Goal: Task Accomplishment & Management: Manage account settings

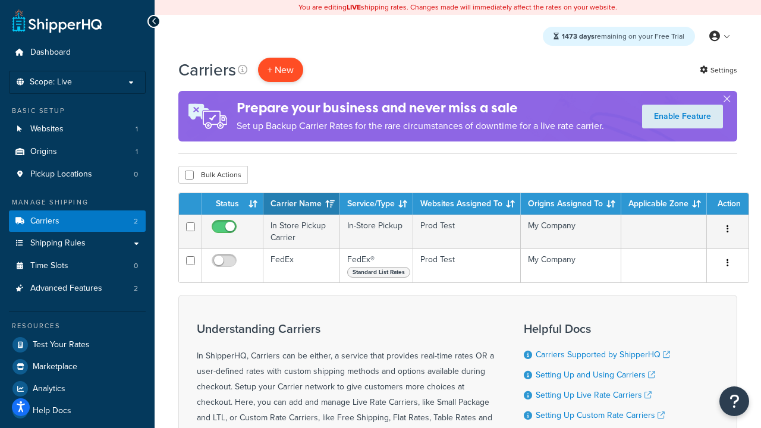
click at [281, 70] on button "+ New" at bounding box center [280, 70] width 45 height 24
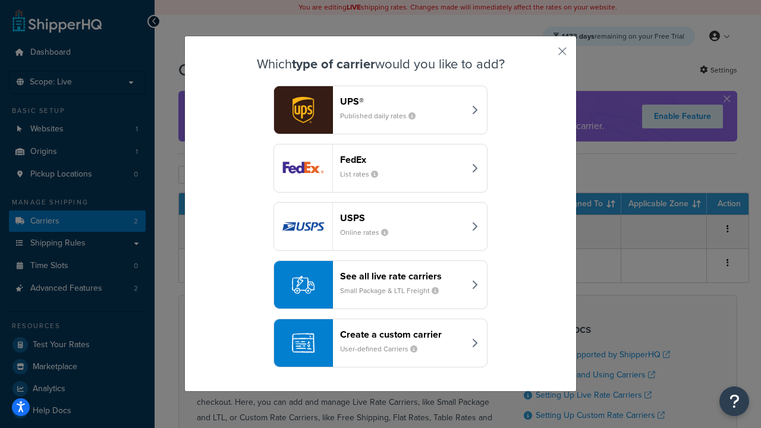
click at [380, 169] on small "List rates" at bounding box center [364, 174] width 48 height 11
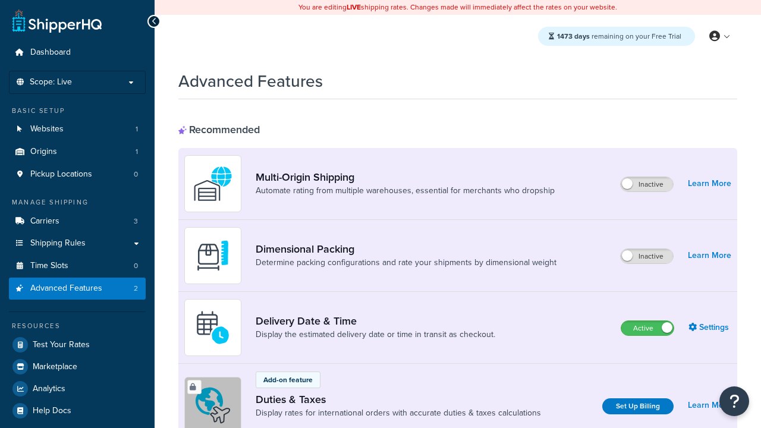
click at [647, 329] on label "Active" at bounding box center [647, 328] width 52 height 14
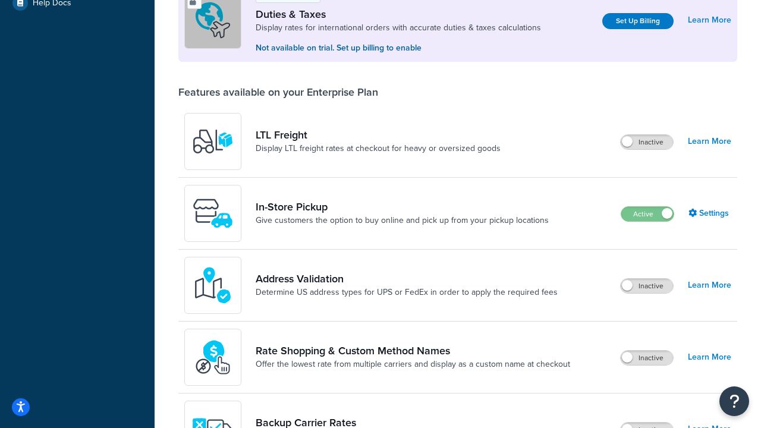
scroll to position [363, 0]
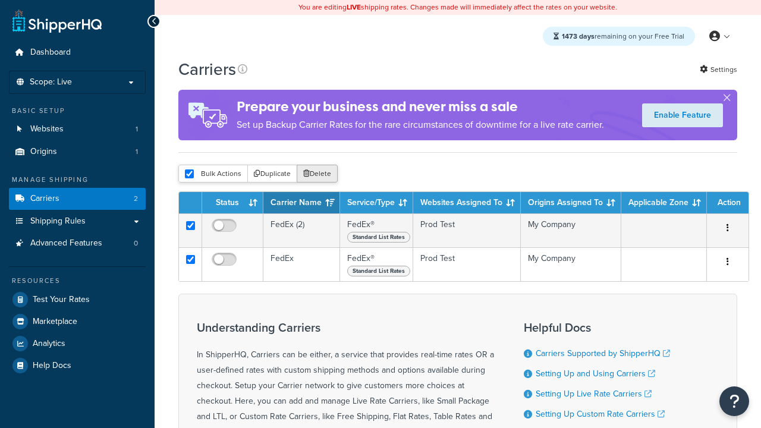
click at [316, 174] on button "Delete" at bounding box center [317, 174] width 41 height 18
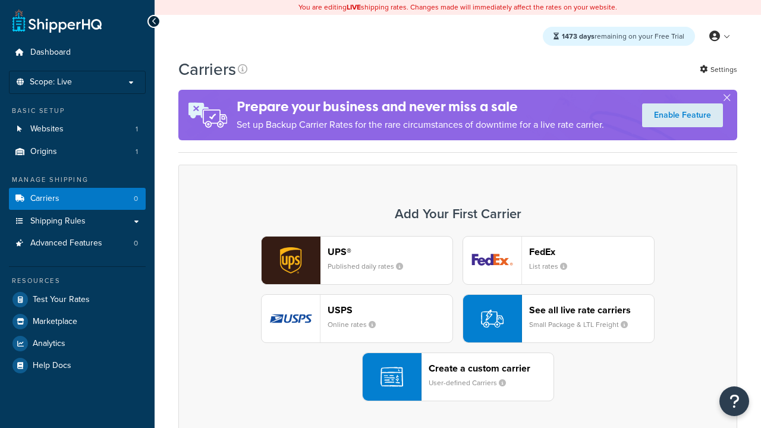
click at [458, 319] on div "UPS® Published daily rates FedEx List rates USPS Online rates See all live rate…" at bounding box center [458, 318] width 534 height 165
click at [591, 252] on header "FedEx" at bounding box center [591, 251] width 125 height 11
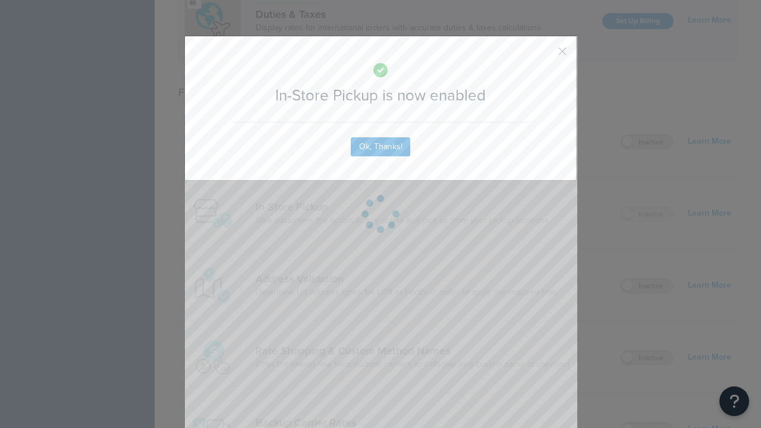
click at [545, 55] on button "button" at bounding box center [544, 55] width 3 height 3
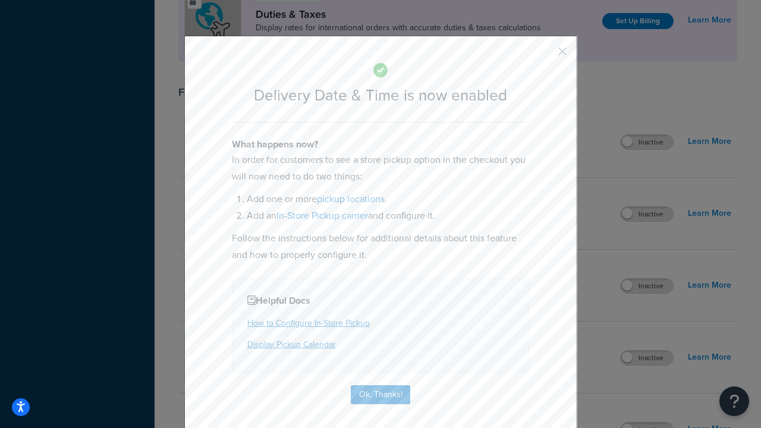
scroll to position [115, 0]
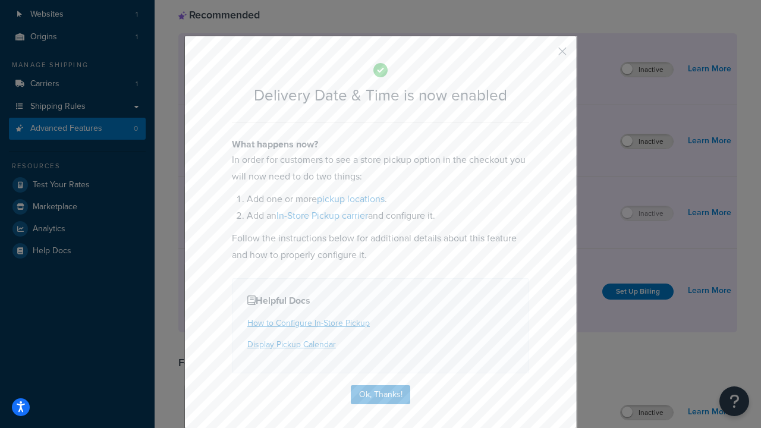
click at [545, 55] on button "button" at bounding box center [544, 55] width 3 height 3
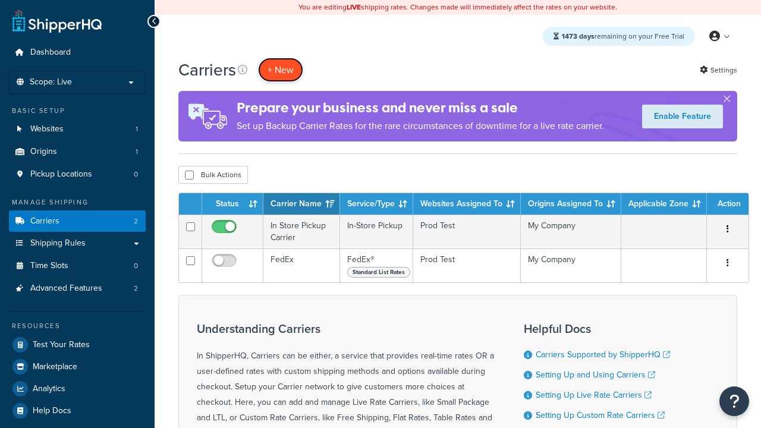
click at [281, 70] on button "+ New" at bounding box center [280, 70] width 45 height 24
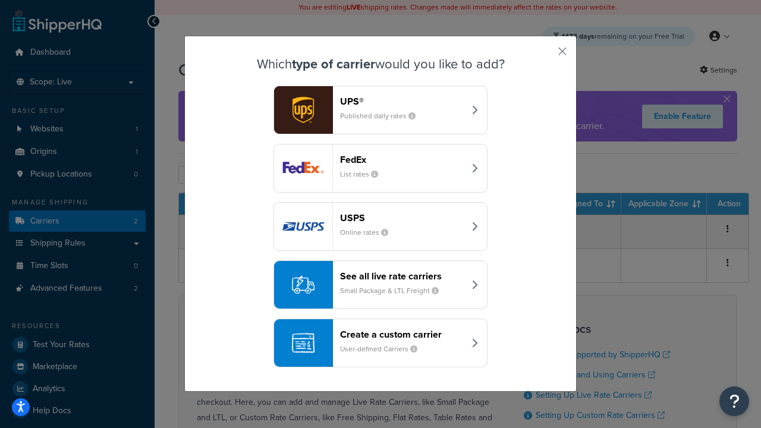
click at [380, 344] on small "User-defined Carriers" at bounding box center [383, 349] width 87 height 11
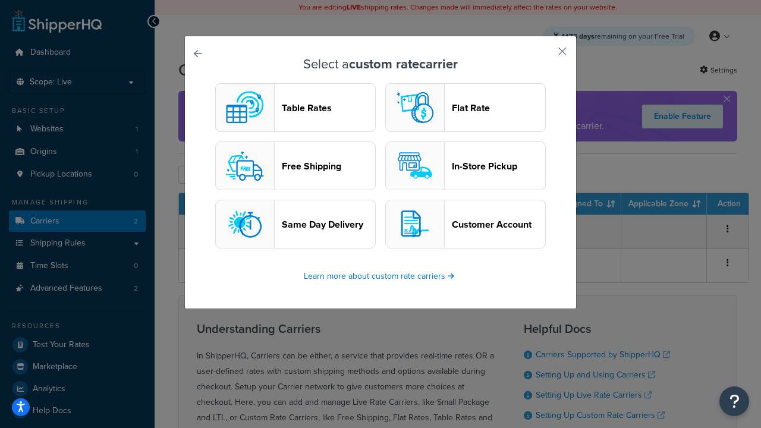
click at [465, 166] on header "In-Store Pickup" at bounding box center [498, 166] width 93 height 11
